Goal: Task Accomplishment & Management: Use online tool/utility

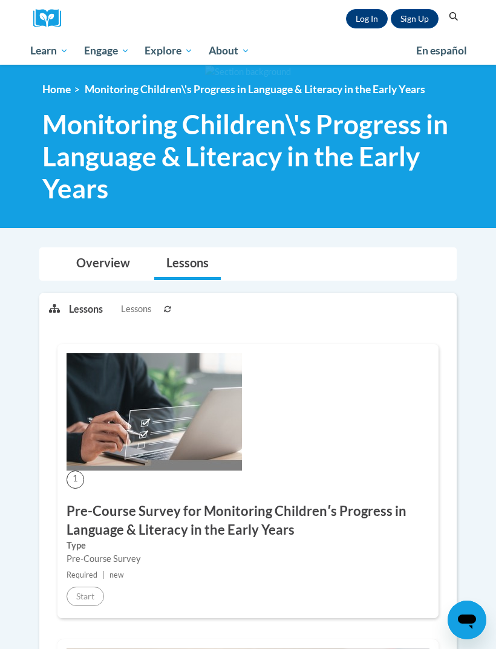
click at [363, 17] on link "Log In" at bounding box center [367, 18] width 42 height 19
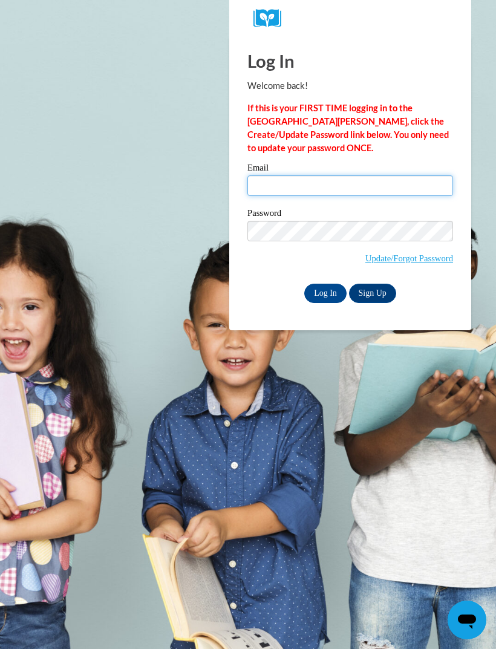
click at [371, 184] on input "Email" at bounding box center [350, 185] width 206 height 21
type input "alsupb@stsd.ms"
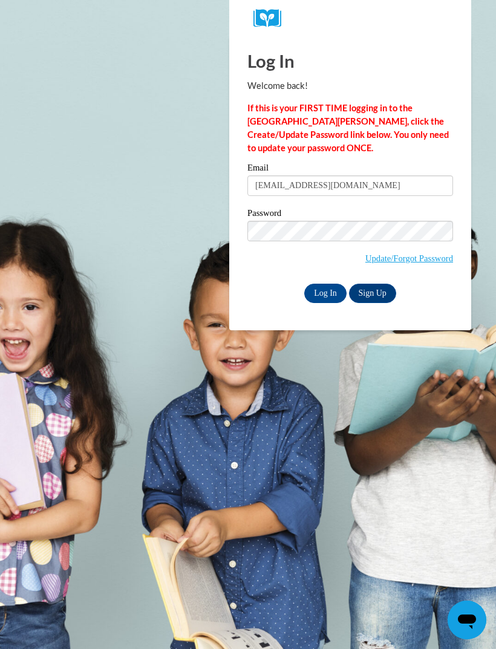
click at [328, 295] on input "Log In" at bounding box center [325, 293] width 42 height 19
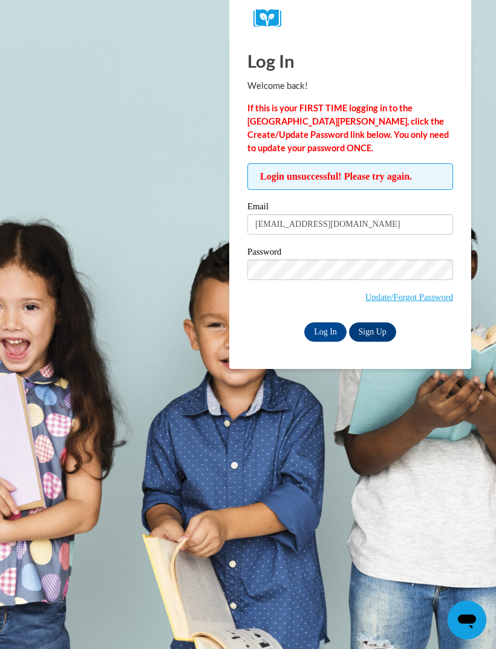
click at [327, 330] on input "Log In" at bounding box center [325, 331] width 42 height 19
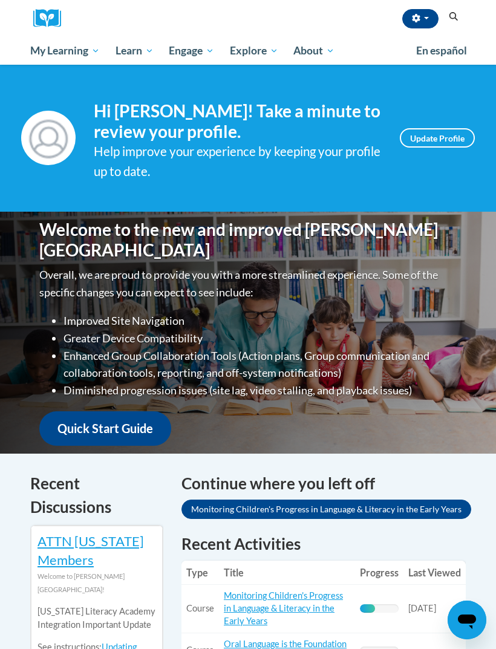
click at [448, 517] on link "Monitoring Children's Progress in Language & Literacy in the Early Years" at bounding box center [326, 509] width 290 height 19
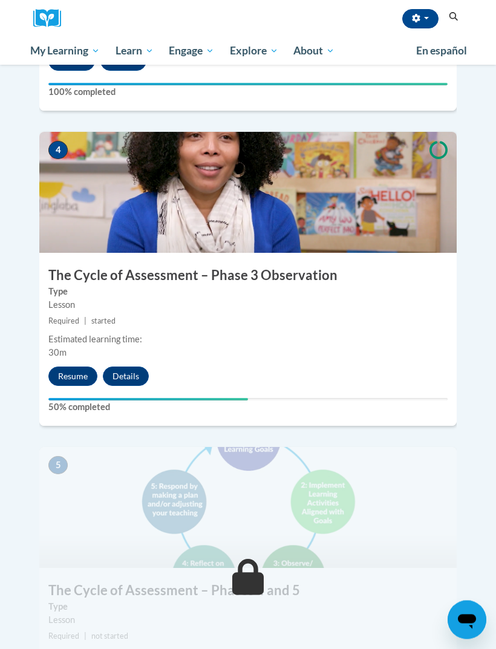
scroll to position [1244, 0]
click at [80, 367] on button "Resume" at bounding box center [72, 376] width 49 height 19
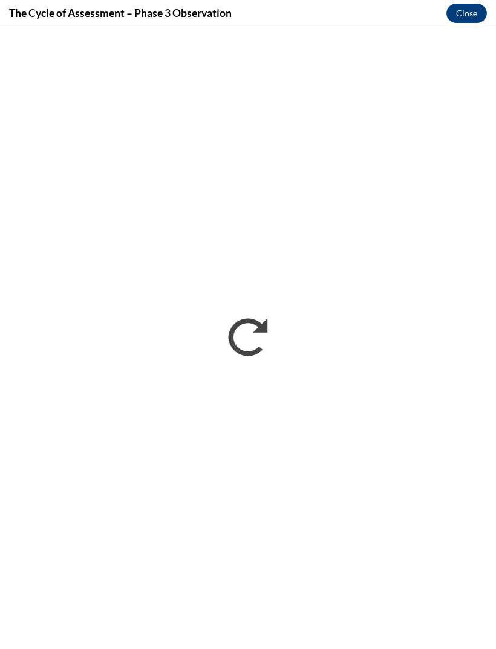
scroll to position [0, 0]
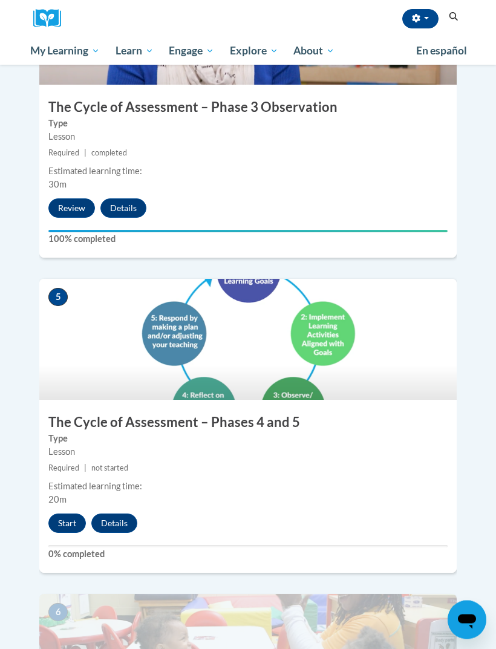
scroll to position [1331, 0]
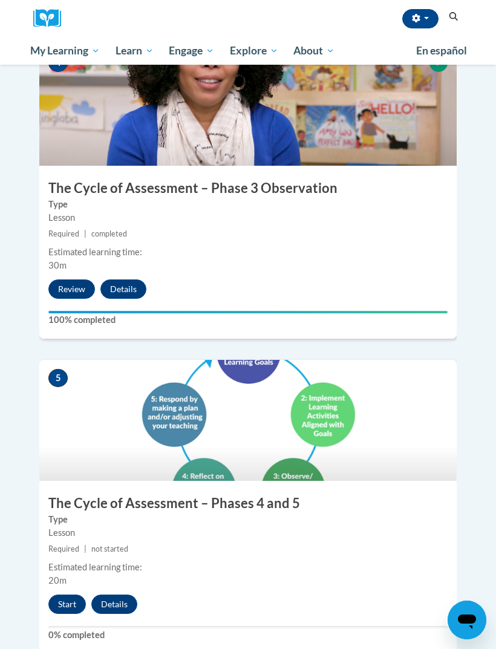
click at [66, 595] on button "Start" at bounding box center [67, 604] width 38 height 19
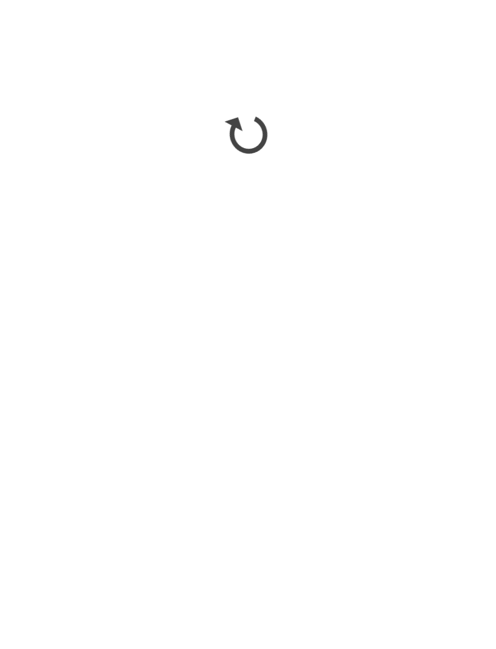
scroll to position [1627, 0]
